Goal: Task Accomplishment & Management: Manage account settings

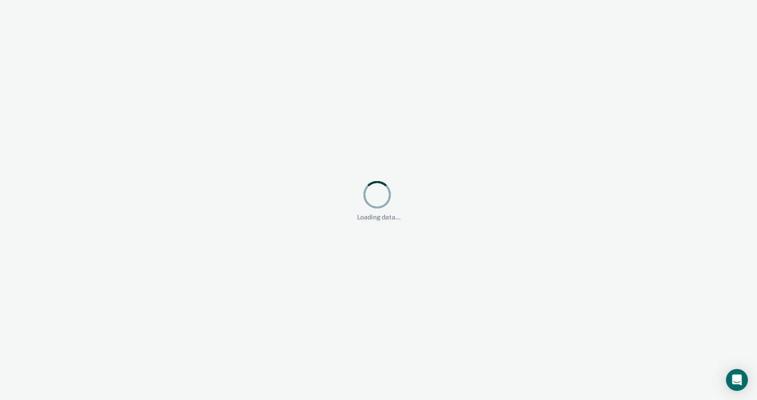
click at [678, 148] on div "Loading data..." at bounding box center [378, 200] width 757 height 400
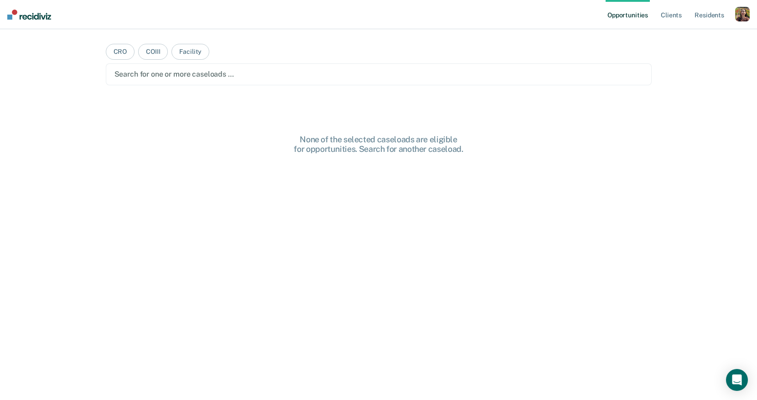
click at [749, 12] on nav "Opportunities Client s Resident s Profile How it works Log Out" at bounding box center [378, 14] width 757 height 29
click at [743, 13] on div "button" at bounding box center [742, 14] width 15 height 15
click at [694, 38] on link "Profile" at bounding box center [705, 37] width 73 height 8
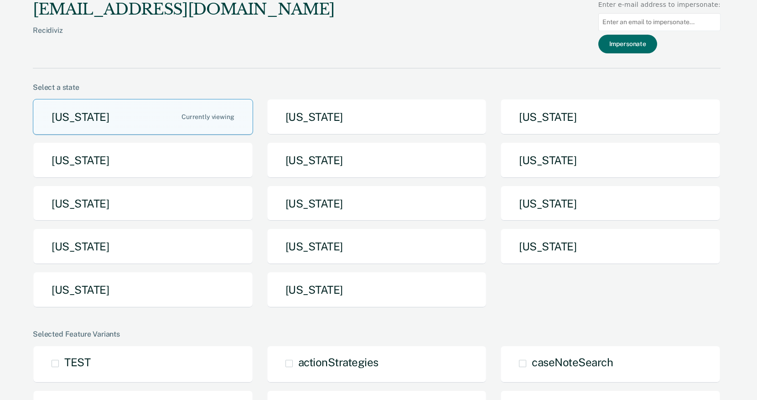
click at [694, 26] on input at bounding box center [659, 22] width 122 height 18
paste input "[EMAIL_ADDRESS][DOMAIN_NAME][US_STATE]"
type input "[EMAIL_ADDRESS][DOMAIN_NAME][US_STATE]"
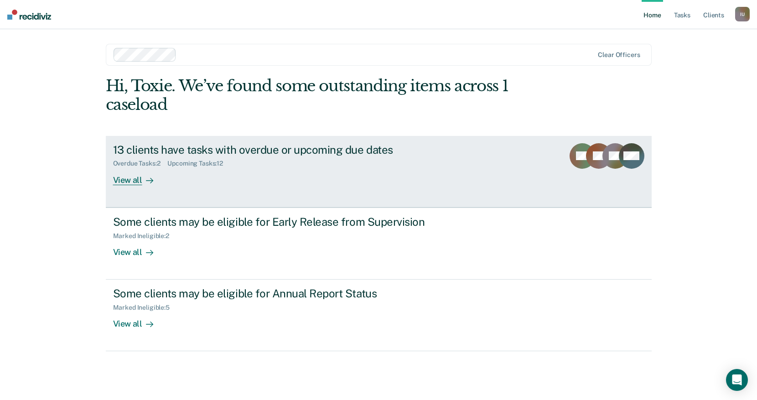
click at [245, 180] on div "13 clients have tasks with overdue or upcoming due dates Overdue Tasks : 2 Upco…" at bounding box center [284, 164] width 342 height 42
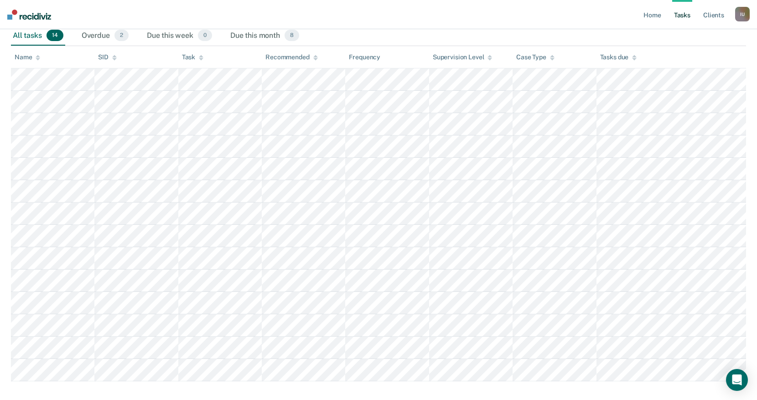
scroll to position [155, 0]
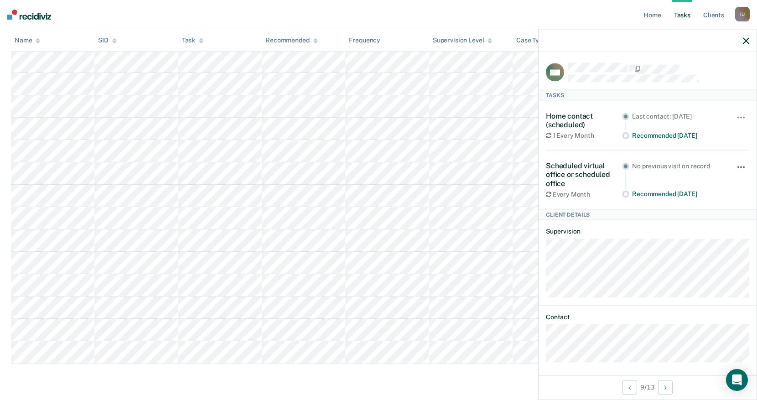
click at [743, 167] on button "button" at bounding box center [740, 172] width 15 height 15
